Goal: Transaction & Acquisition: Purchase product/service

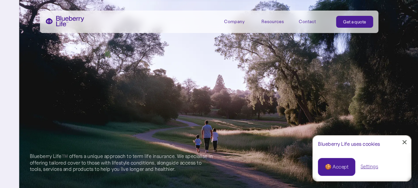
scroll to position [179, 0]
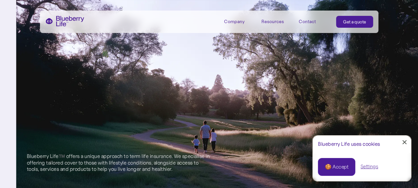
click at [328, 161] on link "🍪 Accept" at bounding box center [336, 167] width 37 height 18
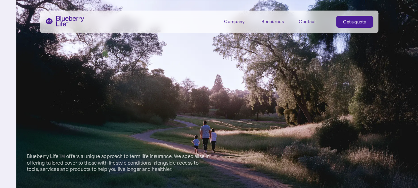
click at [233, 20] on div "Company" at bounding box center [234, 22] width 20 height 6
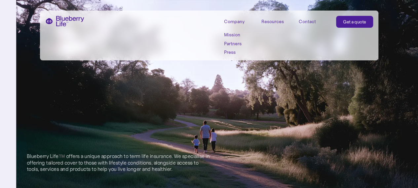
click at [222, 99] on div "Blueberry Life™️ offers a unique approach to term life insurance. We specialise…" at bounding box center [217, 94] width 402 height 188
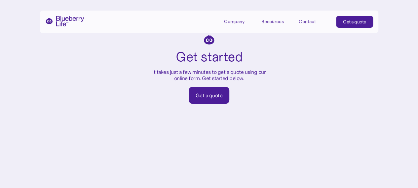
scroll to position [2468, 0]
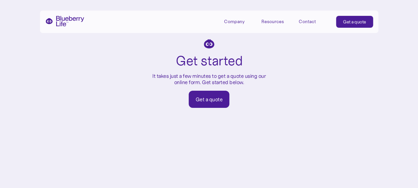
click at [208, 103] on div "Get a quote" at bounding box center [208, 99] width 27 height 7
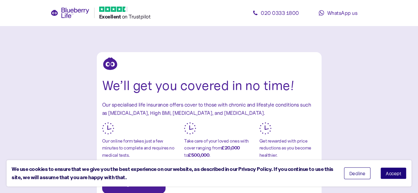
click at [386, 170] on button "Accept" at bounding box center [393, 173] width 26 height 12
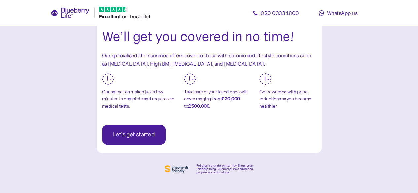
scroll to position [50, 0]
click at [141, 134] on span "Let's get started" at bounding box center [134, 134] width 42 height 19
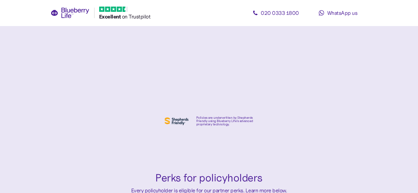
scroll to position [0, 0]
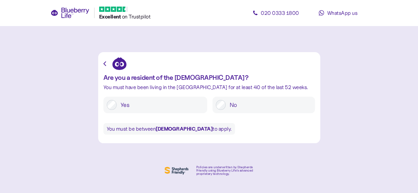
click at [123, 104] on label "Yes" at bounding box center [160, 105] width 87 height 10
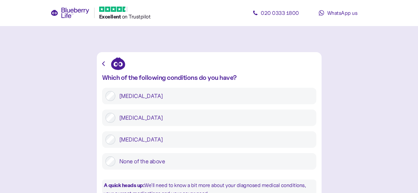
click at [123, 138] on label "[MEDICAL_DATA]" at bounding box center [213, 140] width 197 height 10
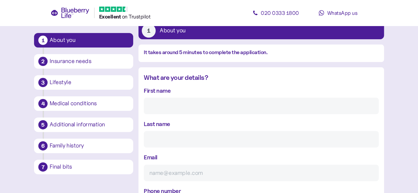
scroll to position [41, 0]
click at [66, 15] on icon at bounding box center [70, 13] width 39 height 11
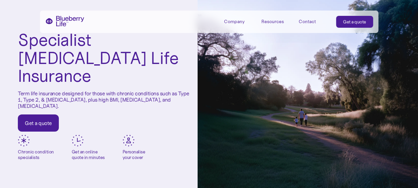
scroll to position [14, 0]
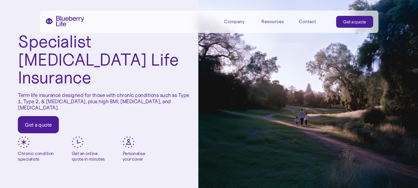
drag, startPoint x: 73, startPoint y: 88, endPoint x: 76, endPoint y: 101, distance: 13.7
click at [76, 101] on p "Term life insurance designed for those with chronic conditions such as Type 1, …" at bounding box center [104, 101] width 173 height 19
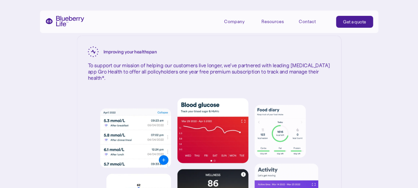
scroll to position [1047, 0]
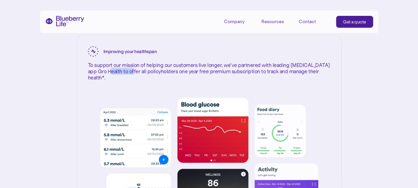
drag, startPoint x: 130, startPoint y: 82, endPoint x: 155, endPoint y: 84, distance: 24.8
click at [155, 81] on p "To support our mission of helping our customers live longer, we’ve partnered wi…" at bounding box center [209, 71] width 242 height 19
copy p "Gro Health"
